Goal: Information Seeking & Learning: Learn about a topic

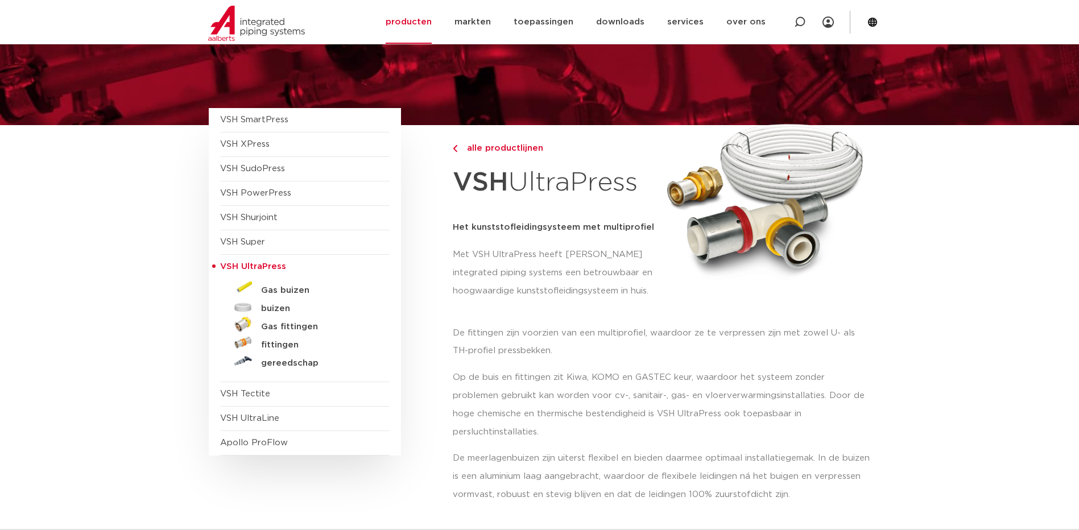
scroll to position [57, 0]
click at [262, 193] on span "VSH PowerPress" at bounding box center [255, 193] width 71 height 9
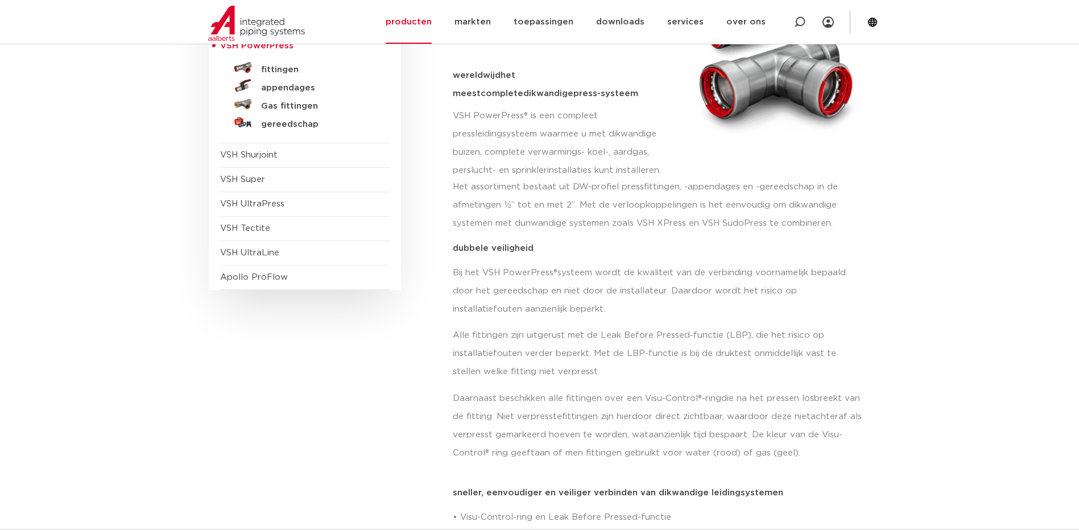
scroll to position [114, 0]
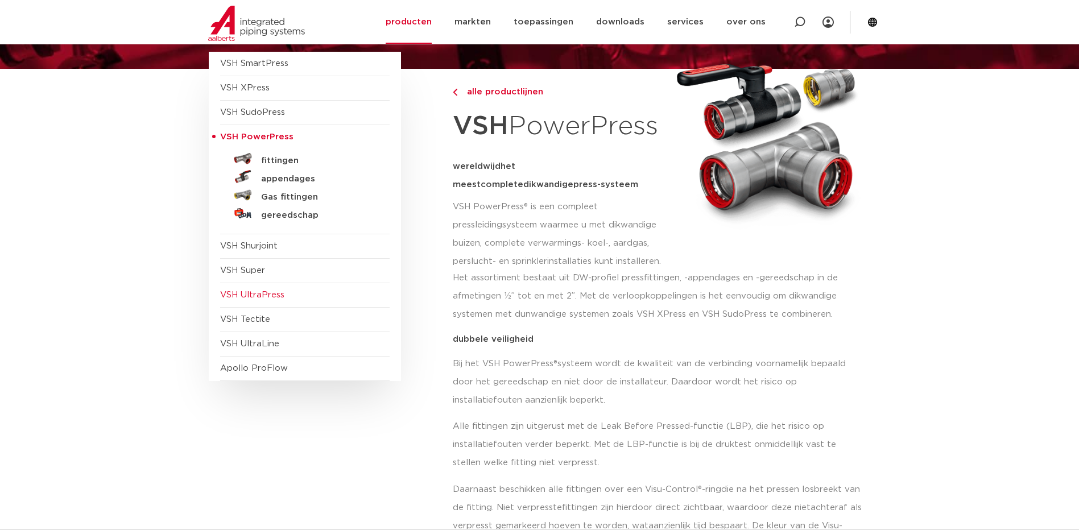
click at [257, 292] on span "VSH UltraPress" at bounding box center [252, 295] width 64 height 9
